Goal: Navigation & Orientation: Find specific page/section

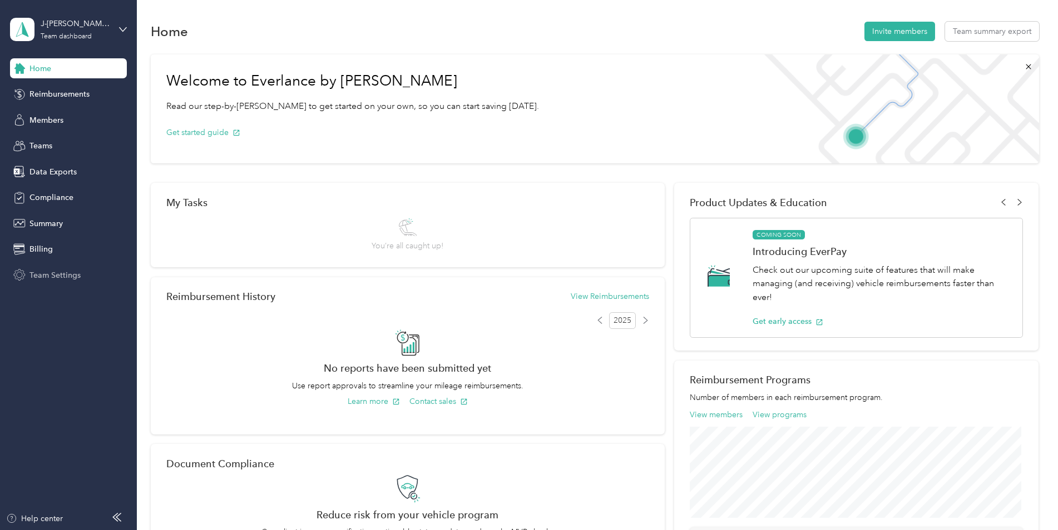
click at [63, 277] on span "Team Settings" at bounding box center [54, 276] width 51 height 12
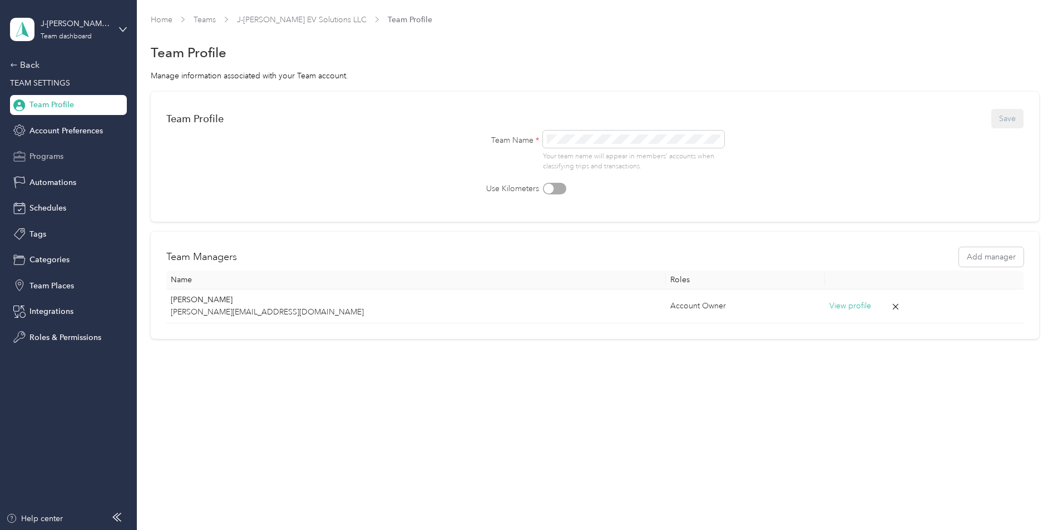
click at [61, 155] on span "Programs" at bounding box center [46, 157] width 34 height 12
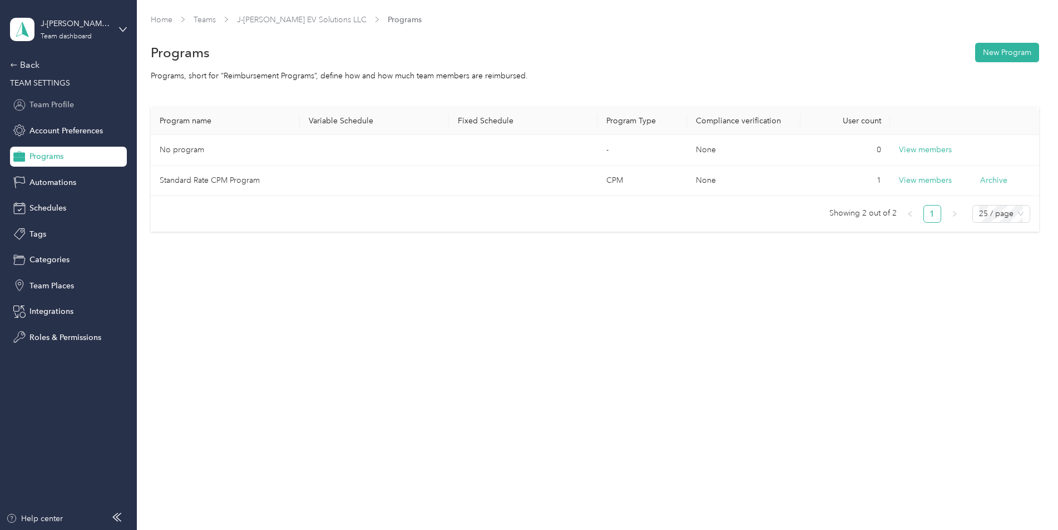
click at [79, 104] on div "Team Profile" at bounding box center [68, 105] width 117 height 20
